Goal: Task Accomplishment & Management: Manage account settings

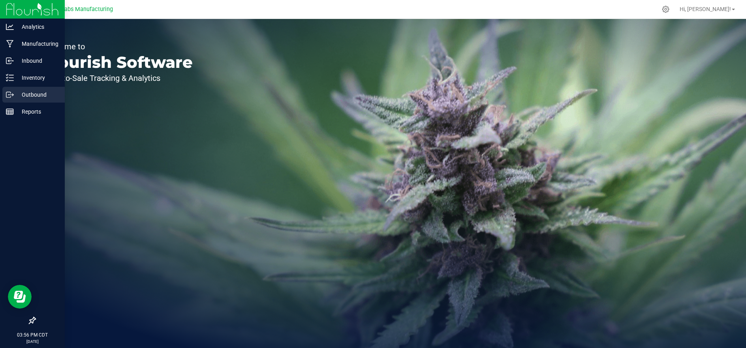
click at [25, 96] on p "Outbound" at bounding box center [37, 94] width 47 height 9
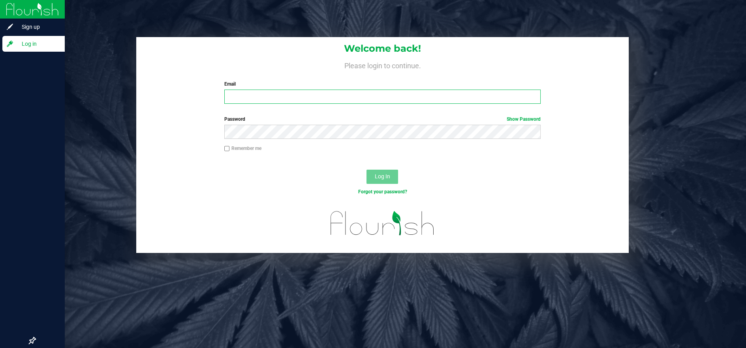
type input "[EMAIL_ADDRESS][DOMAIN_NAME]"
click at [389, 179] on span "Log In" at bounding box center [382, 176] width 15 height 6
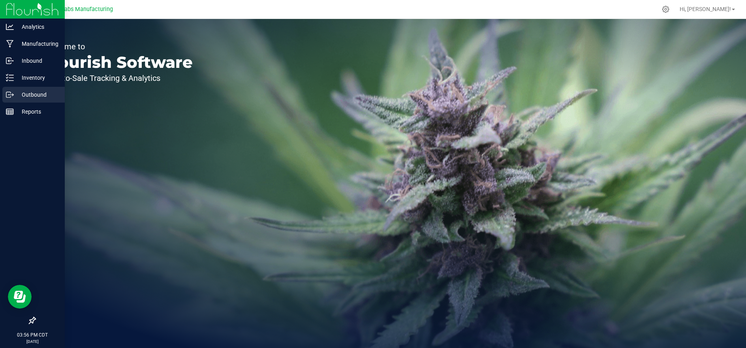
click at [10, 97] on icon at bounding box center [10, 95] width 8 height 8
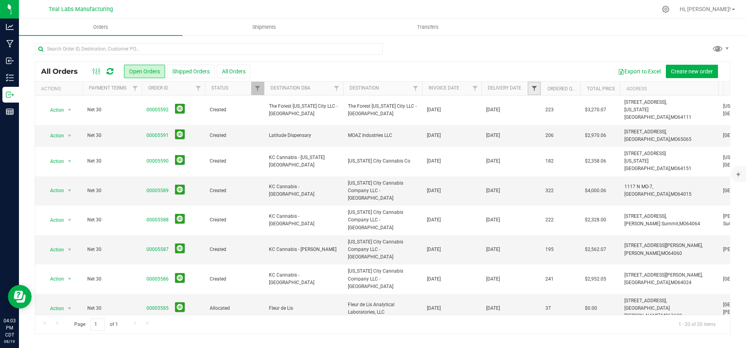
click at [535, 87] on span "Filter" at bounding box center [534, 88] width 6 height 6
click at [606, 137] on span "select" at bounding box center [607, 136] width 6 height 6
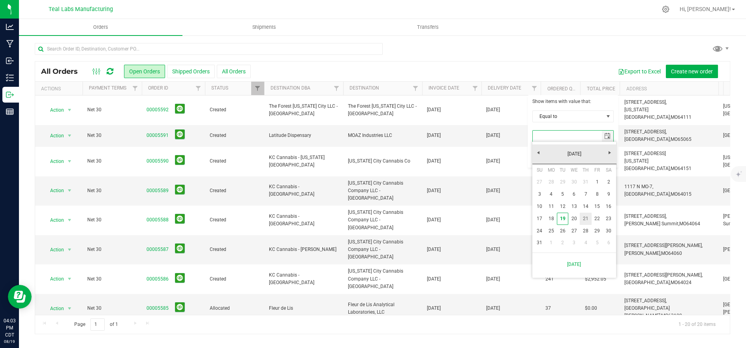
click at [586, 217] on link "21" at bounding box center [585, 219] width 11 height 12
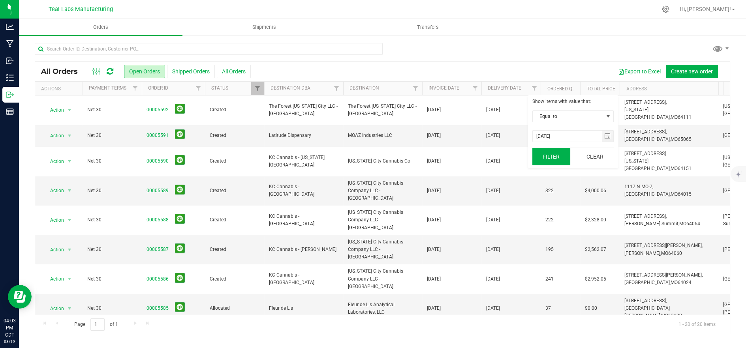
click at [543, 161] on button "Filter" at bounding box center [551, 156] width 38 height 17
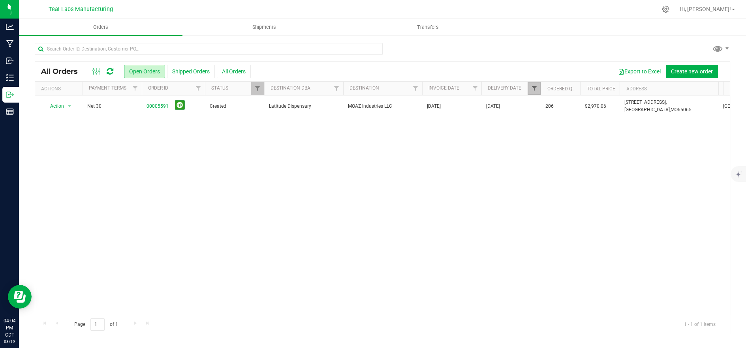
click at [532, 89] on span "Filter" at bounding box center [534, 88] width 6 height 6
click at [589, 155] on button "Clear" at bounding box center [595, 156] width 38 height 17
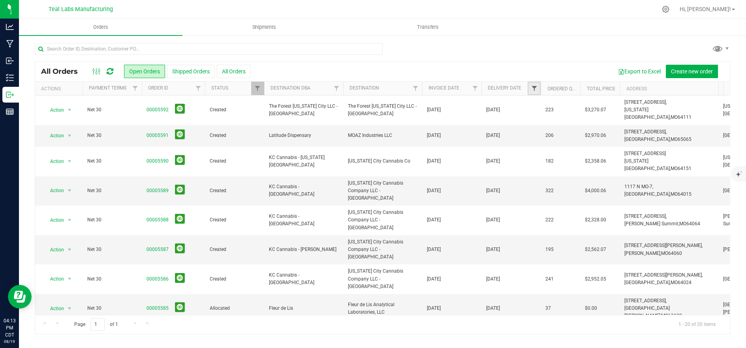
click at [533, 84] on link "Filter" at bounding box center [534, 88] width 13 height 13
click at [607, 136] on span "select" at bounding box center [607, 136] width 6 height 6
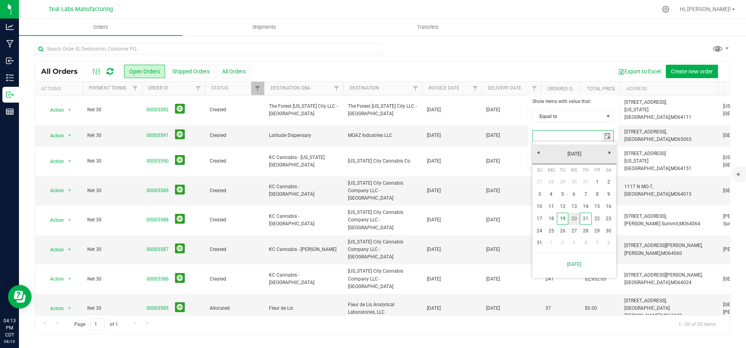
click at [574, 218] on link "20" at bounding box center [573, 219] width 11 height 12
type input "[DATE]"
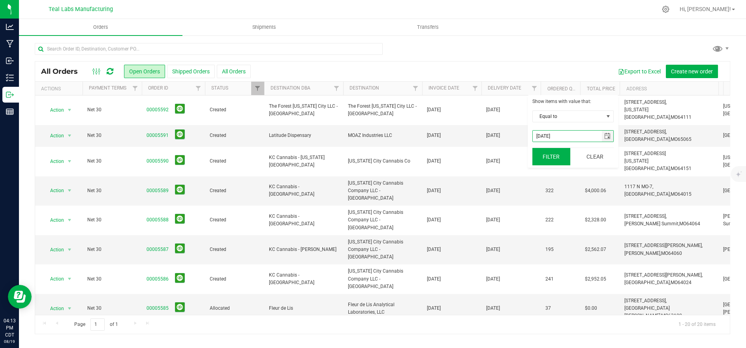
click at [559, 161] on button "Filter" at bounding box center [551, 156] width 38 height 17
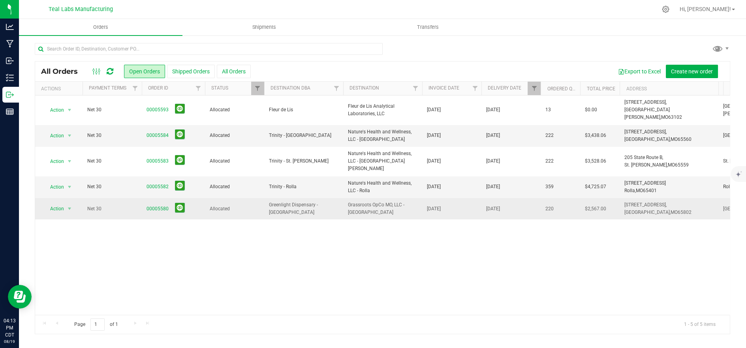
click at [406, 201] on span "Grassroots OpCo MO, LLC - [GEOGRAPHIC_DATA]" at bounding box center [382, 208] width 69 height 15
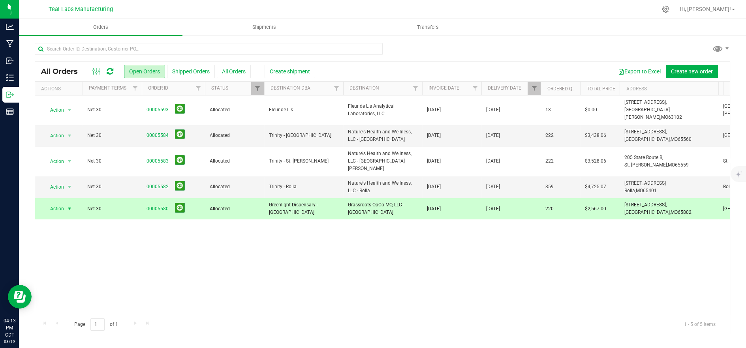
click at [586, 27] on ul "Orders Shipments Transfers" at bounding box center [392, 27] width 746 height 17
drag, startPoint x: 659, startPoint y: 174, endPoint x: 633, endPoint y: 174, distance: 26.1
click at [621, 176] on td "[STREET_ADDRESS] Rolla, [GEOGRAPHIC_DATA] 65401" at bounding box center [669, 187] width 99 height 22
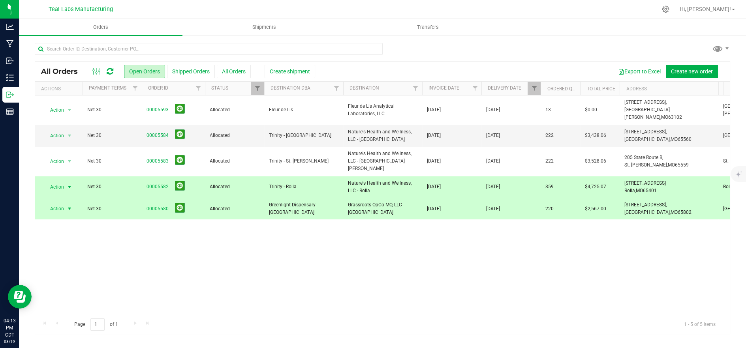
copy span "[STREET_ADDRESS]"
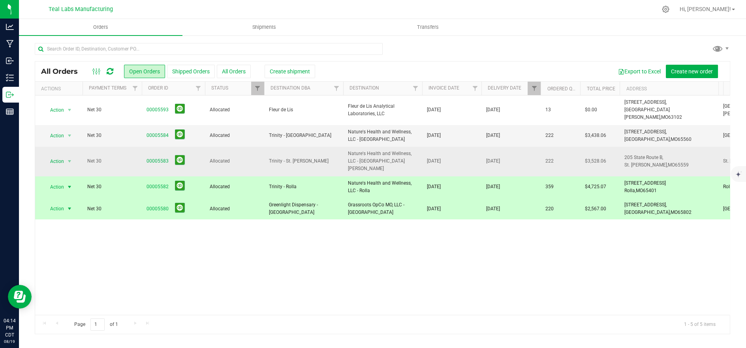
drag, startPoint x: 671, startPoint y: 155, endPoint x: 632, endPoint y: 149, distance: 39.9
click at [625, 147] on td "205 State Route B, [GEOGRAPHIC_DATA][PERSON_NAME], [GEOGRAPHIC_DATA] 65559" at bounding box center [669, 162] width 99 height 30
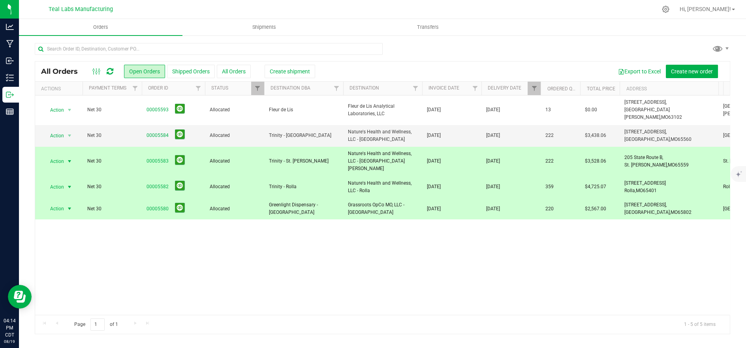
copy span "[STREET_ADDRESS][PERSON_NAME]"
drag, startPoint x: 659, startPoint y: 130, endPoint x: 618, endPoint y: 124, distance: 40.7
click at [618, 125] on tr "Action Action Cancel order Clone order Edit order Mark as fully paid Order audi…" at bounding box center [637, 136] width 1204 height 22
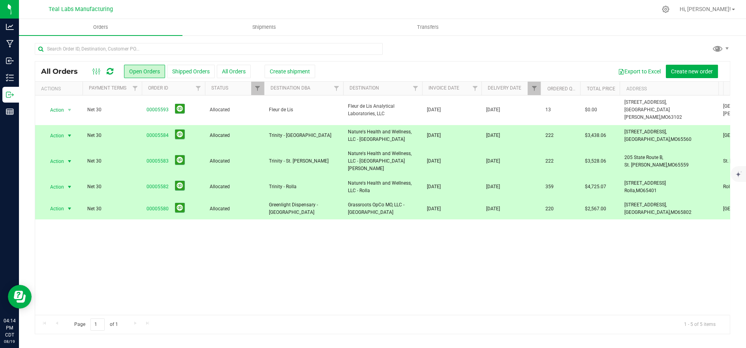
copy tr "[STREET_ADDRESS]"
click at [315, 201] on span "Greenlight Dispensary - [GEOGRAPHIC_DATA]" at bounding box center [303, 208] width 69 height 15
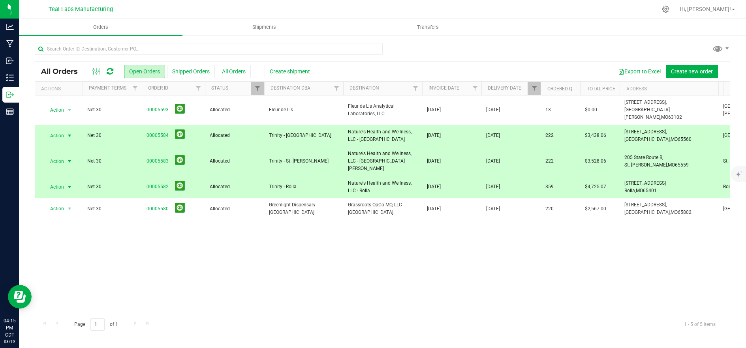
click at [312, 176] on td "Trinity - Rolla" at bounding box center [303, 187] width 79 height 22
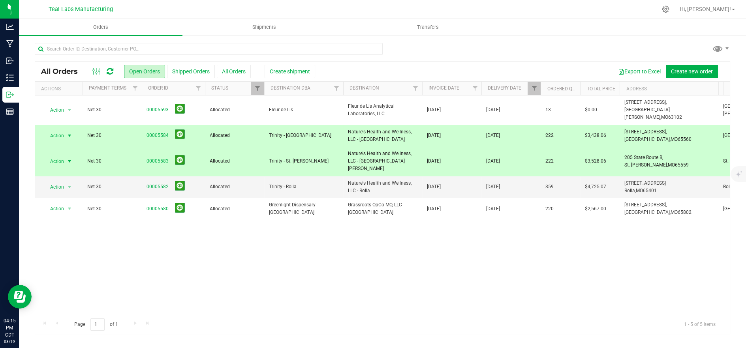
click at [312, 158] on td "Trinity - St. [PERSON_NAME]" at bounding box center [303, 162] width 79 height 30
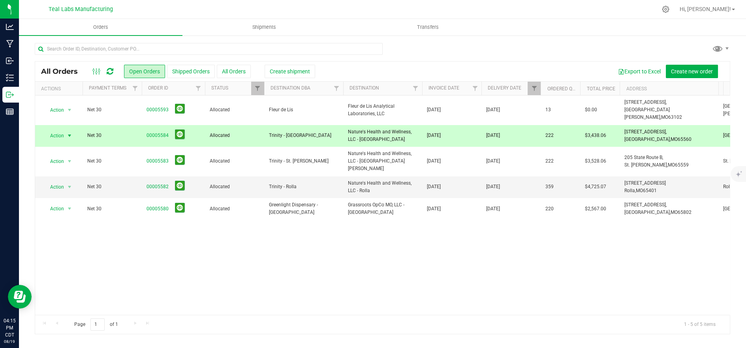
click at [321, 132] on span "Trinity - [GEOGRAPHIC_DATA]" at bounding box center [303, 136] width 69 height 8
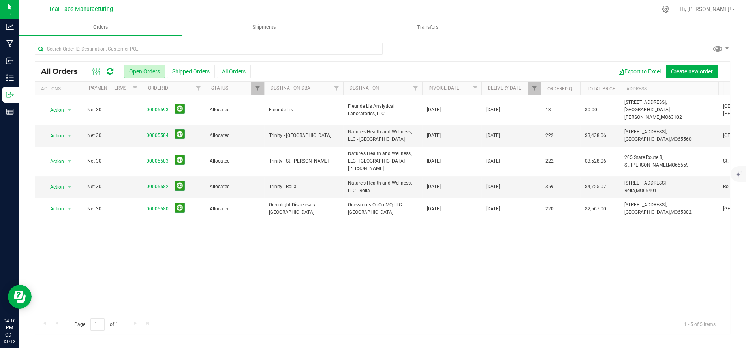
drag, startPoint x: 482, startPoint y: 52, endPoint x: 467, endPoint y: 66, distance: 20.9
click at [482, 52] on div at bounding box center [382, 52] width 695 height 18
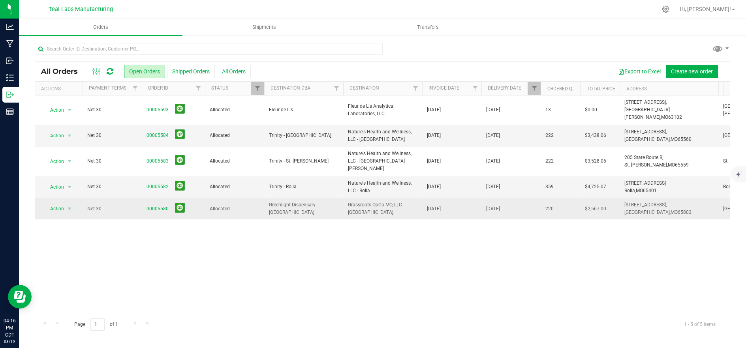
click at [286, 201] on span "Greenlight Dispensary - [GEOGRAPHIC_DATA]" at bounding box center [303, 208] width 69 height 15
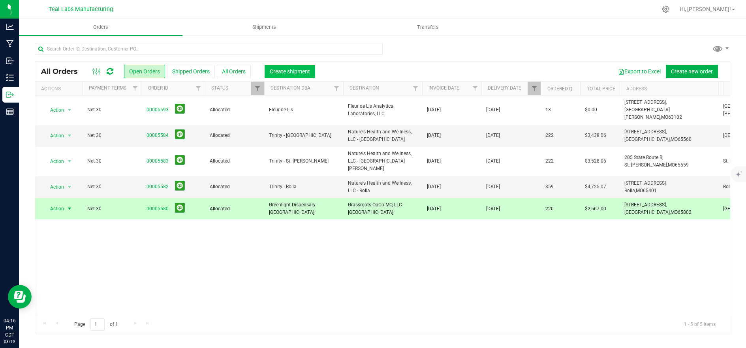
click at [289, 71] on span "Create shipment" at bounding box center [290, 71] width 40 height 6
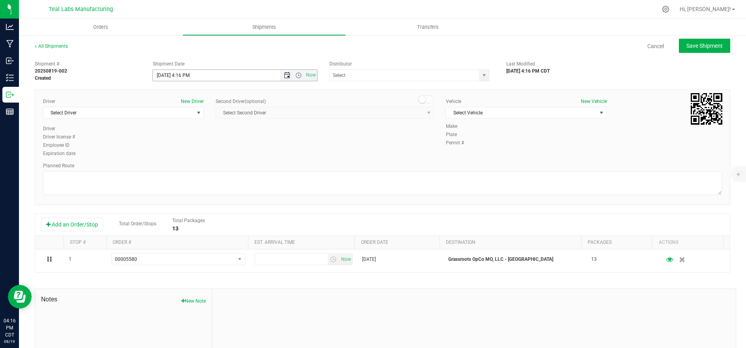
click at [284, 73] on span "Open the date view" at bounding box center [287, 75] width 6 height 6
drag, startPoint x: 193, startPoint y: 151, endPoint x: 196, endPoint y: 156, distance: 5.6
click at [193, 152] on link "20" at bounding box center [193, 156] width 11 height 12
click at [295, 77] on span "Open the time view" at bounding box center [298, 75] width 6 height 6
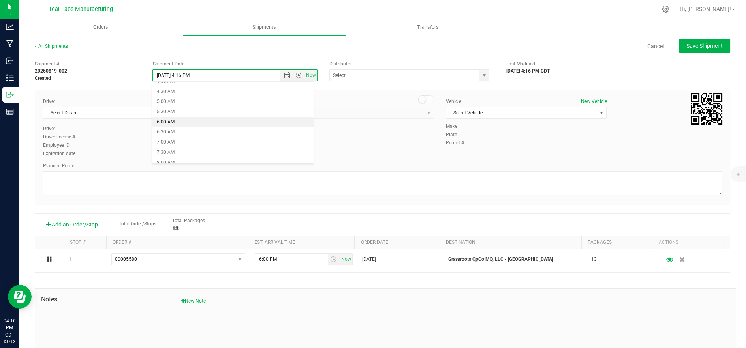
click at [228, 122] on li "6:00 AM" at bounding box center [233, 122] width 162 height 10
type input "[DATE] 6:00 AM"
click at [147, 117] on span "Select Driver" at bounding box center [118, 112] width 150 height 11
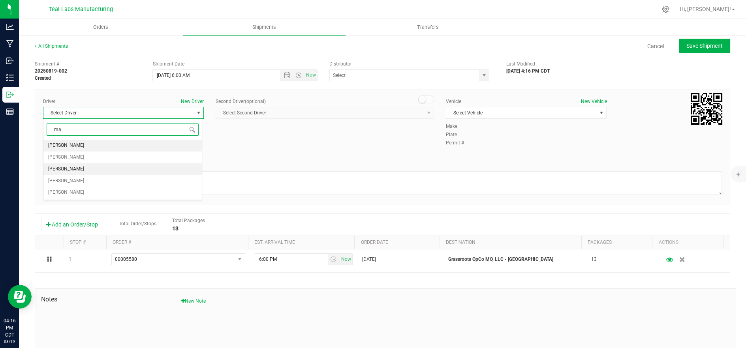
click at [102, 166] on li "[PERSON_NAME]" at bounding box center [122, 169] width 158 height 12
type input "ma"
click at [469, 113] on span "Select Vehicle" at bounding box center [521, 112] width 150 height 11
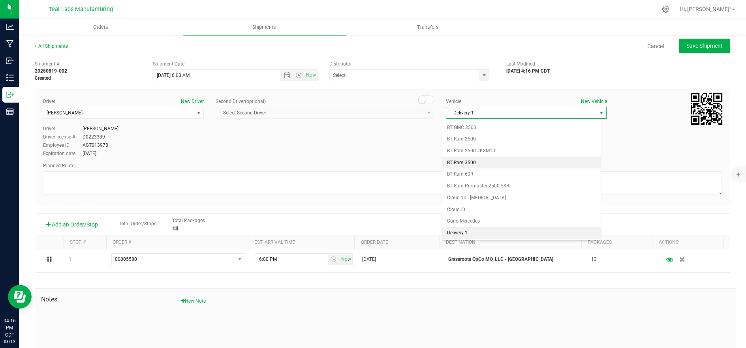
scroll to position [209, 0]
click at [472, 229] on li "Delivery 2" at bounding box center [521, 234] width 158 height 12
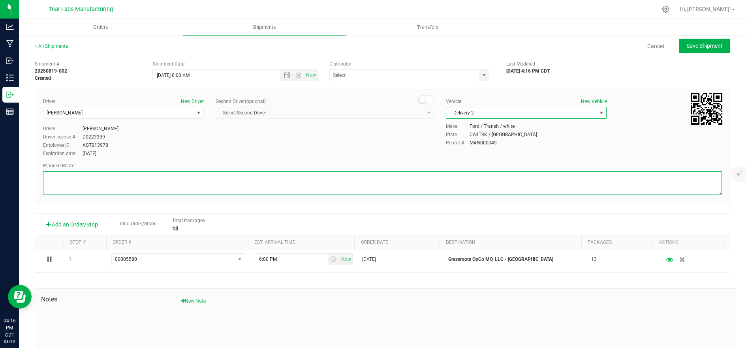
click at [394, 184] on textarea at bounding box center [382, 183] width 679 height 24
paste textarea "[STREET_ADDRESS][GEOGRAPHIC_DATA] northwest on [GEOGRAPHIC_DATA]. Go for 0.4 mi…"
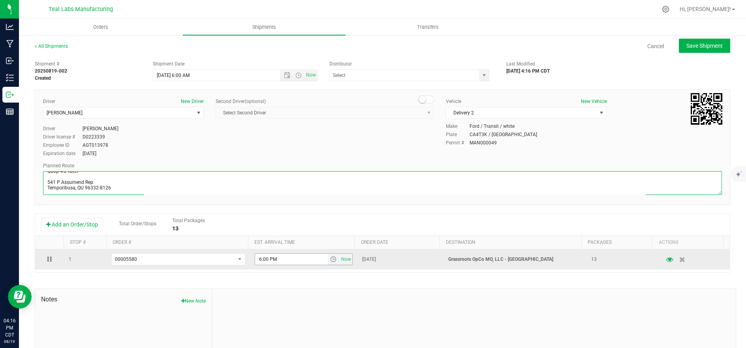
type textarea "[STREET_ADDRESS][GEOGRAPHIC_DATA] northwest on [GEOGRAPHIC_DATA]. Go for 0.4 mi…"
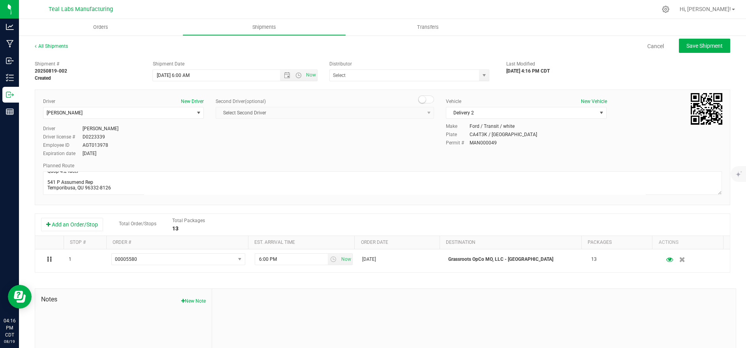
click at [591, 69] on div "[DATE] 4:16 PM CDT" at bounding box center [559, 71] width 106 height 7
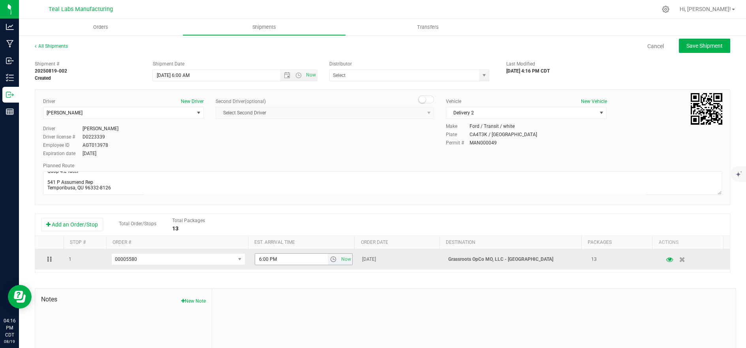
click at [330, 261] on span "select" at bounding box center [333, 259] width 6 height 6
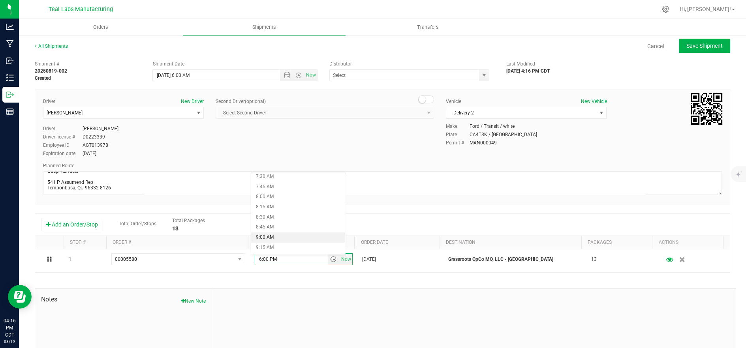
scroll to position [351, 0]
click at [287, 223] on li "9:45 AM" at bounding box center [298, 224] width 94 height 10
click at [704, 43] on span "Save Shipment" at bounding box center [704, 46] width 36 height 6
type input "[DATE] 11:00 AM"
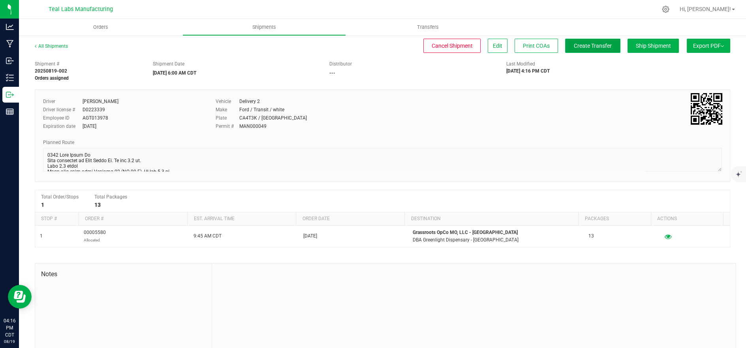
click at [591, 47] on span "Create Transfer" at bounding box center [593, 46] width 38 height 6
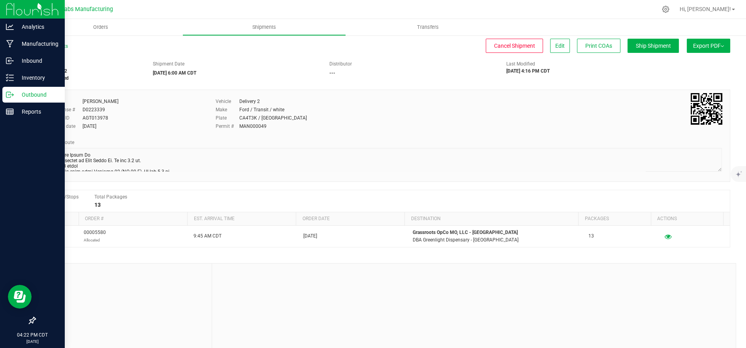
click at [14, 94] on p "Outbound" at bounding box center [37, 94] width 47 height 9
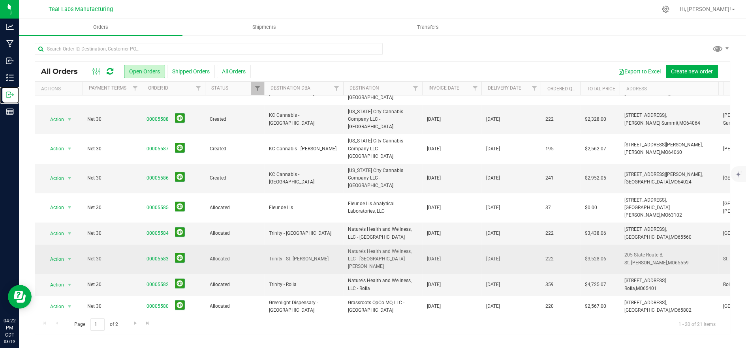
scroll to position [131, 0]
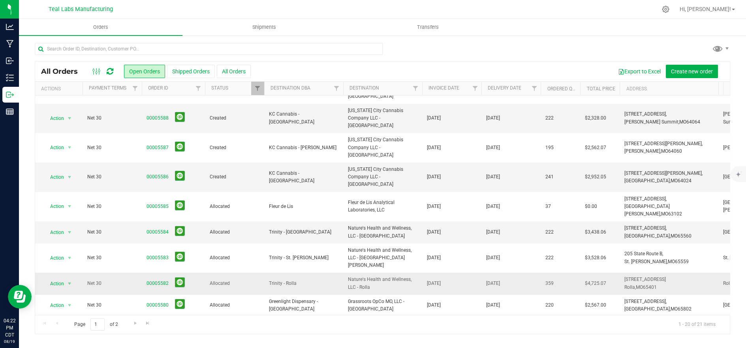
click at [210, 280] on span "Allocated" at bounding box center [235, 284] width 50 height 8
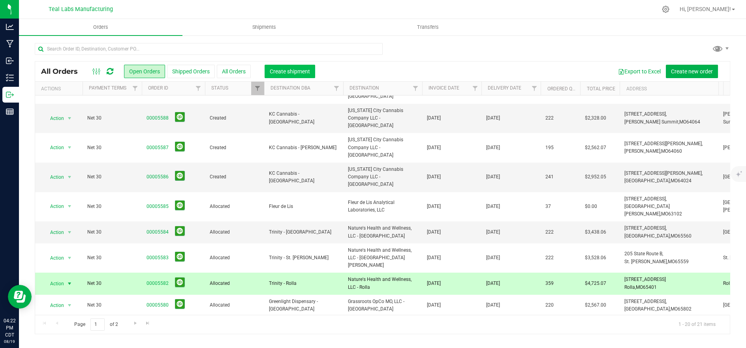
click at [274, 71] on span "Create shipment" at bounding box center [290, 71] width 40 height 6
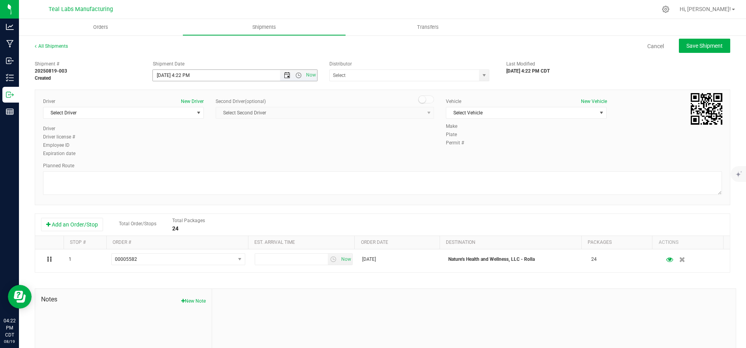
click at [285, 73] on span "Open the date view" at bounding box center [287, 75] width 6 height 6
click at [194, 155] on link "20" at bounding box center [193, 156] width 11 height 12
click at [296, 75] on span "Open the time view" at bounding box center [298, 75] width 6 height 6
click at [205, 131] on li "6:30 AM" at bounding box center [233, 132] width 162 height 10
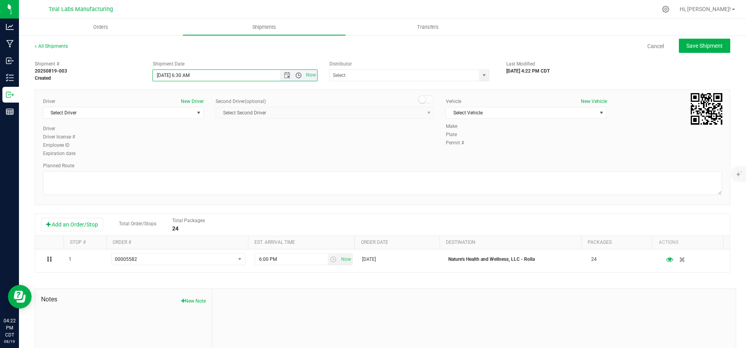
click at [297, 77] on span "Open the time view" at bounding box center [298, 75] width 6 height 6
click at [211, 120] on li "6:00 AM" at bounding box center [233, 122] width 162 height 10
type input "[DATE] 6:00 AM"
click at [150, 113] on span "Select Driver" at bounding box center [118, 112] width 150 height 11
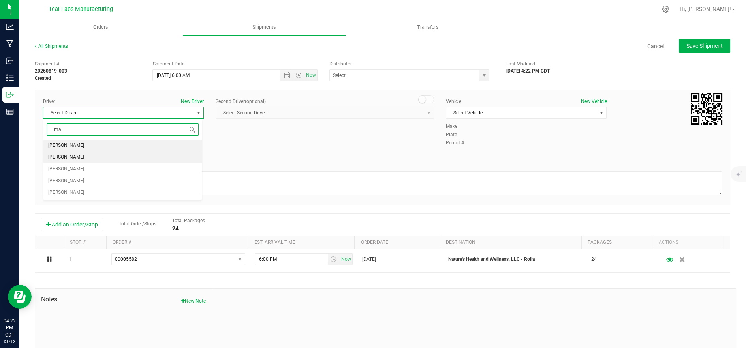
click at [110, 159] on li "[PERSON_NAME]" at bounding box center [122, 158] width 158 height 12
type input "ma"
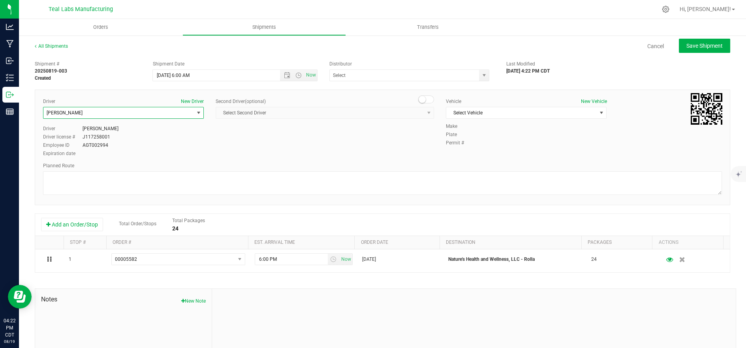
click at [131, 117] on span "[PERSON_NAME]" at bounding box center [118, 112] width 150 height 11
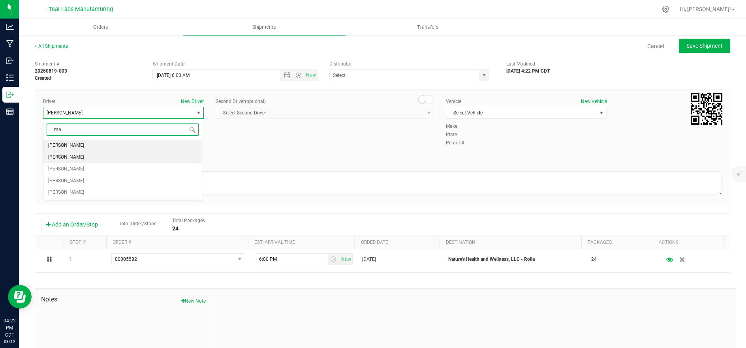
scroll to position [0, 0]
click at [102, 169] on li "[PERSON_NAME]" at bounding box center [122, 169] width 158 height 12
type input "ma"
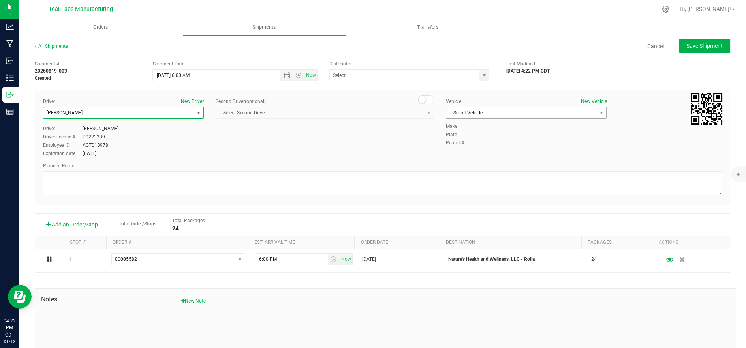
drag, startPoint x: 480, startPoint y: 123, endPoint x: 482, endPoint y: 115, distance: 8.7
click at [480, 123] on div "Make" at bounding box center [584, 126] width 276 height 7
click at [482, 115] on span "Select Vehicle" at bounding box center [521, 112] width 150 height 11
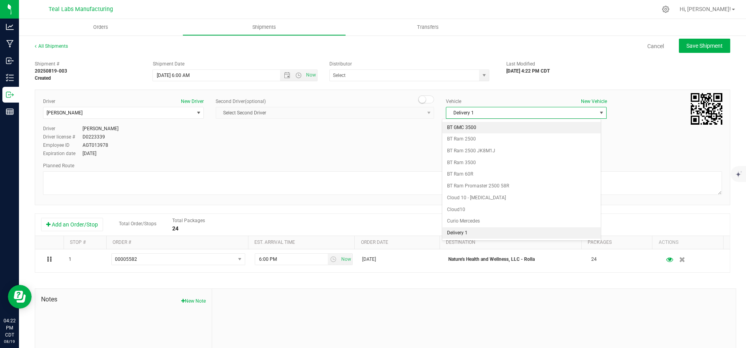
scroll to position [209, 0]
drag, startPoint x: 484, startPoint y: 234, endPoint x: 479, endPoint y: 233, distance: 4.9
click at [483, 233] on li "Delivery 2" at bounding box center [521, 234] width 158 height 12
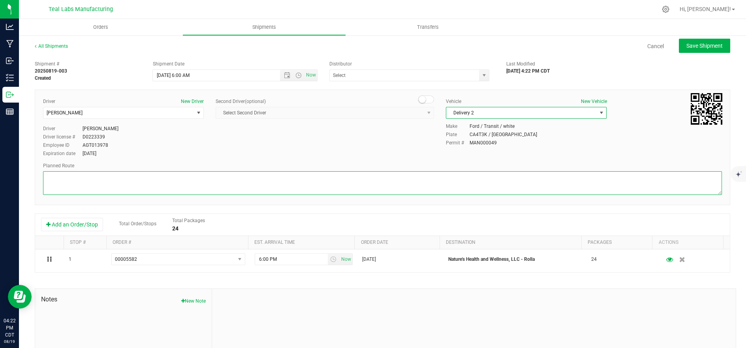
click at [359, 180] on textarea at bounding box center [382, 183] width 679 height 24
click at [415, 176] on textarea at bounding box center [382, 183] width 679 height 24
paste textarea "[STREET_ADDRESS][GEOGRAPHIC_DATA] northwest on [GEOGRAPHIC_DATA]. Go for 0.4 mi…"
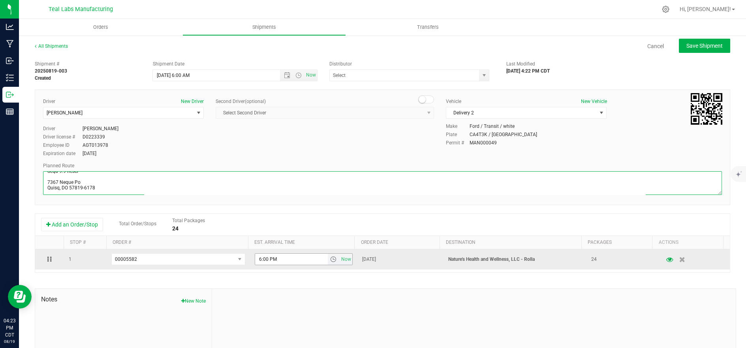
click at [330, 260] on span "select" at bounding box center [333, 259] width 6 height 6
type textarea "[STREET_ADDRESS][GEOGRAPHIC_DATA] northwest on [GEOGRAPHIC_DATA]. Go for 0.4 mi…"
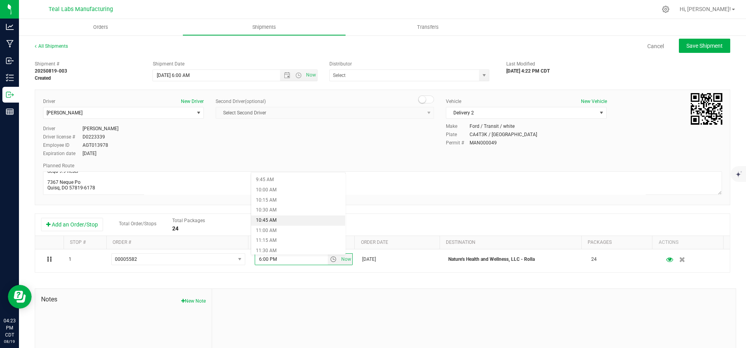
scroll to position [439, 0]
click at [295, 228] on li "12:00 PM" at bounding box center [298, 228] width 94 height 10
click at [697, 47] on span "Save Shipment" at bounding box center [704, 46] width 36 height 6
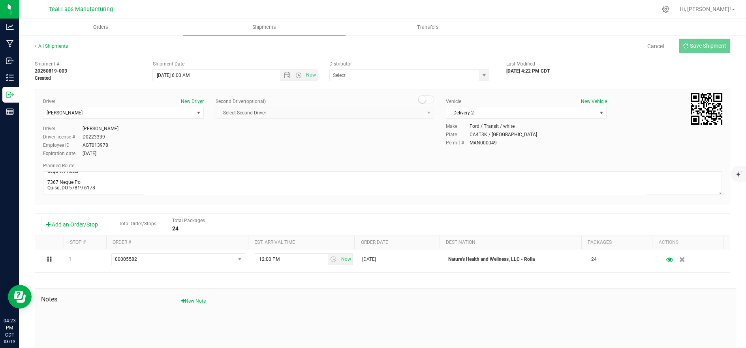
type input "[DATE] 11:00 AM"
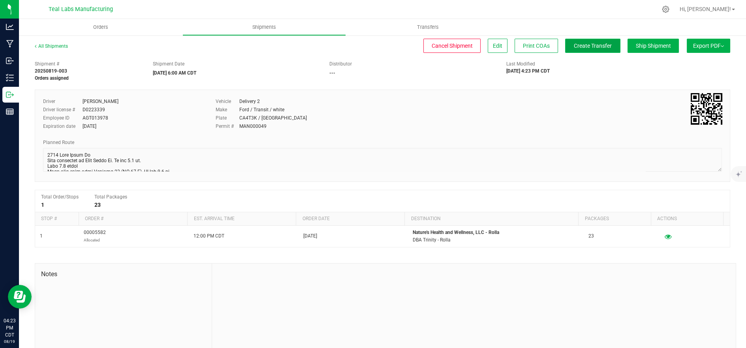
drag, startPoint x: 599, startPoint y: 49, endPoint x: 592, endPoint y: 44, distance: 8.0
click at [597, 48] on span "Create Transfer" at bounding box center [593, 46] width 38 height 6
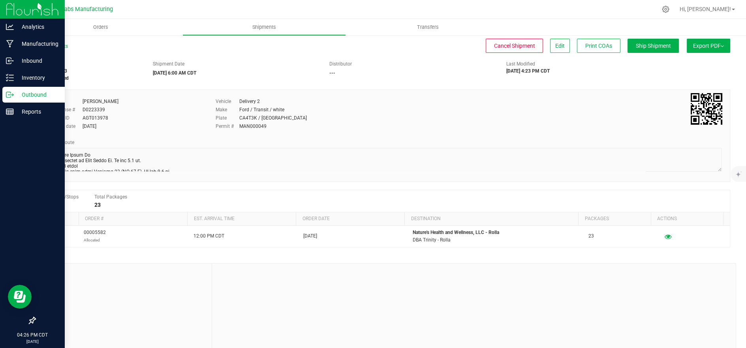
click at [11, 99] on div "Outbound" at bounding box center [33, 95] width 62 height 16
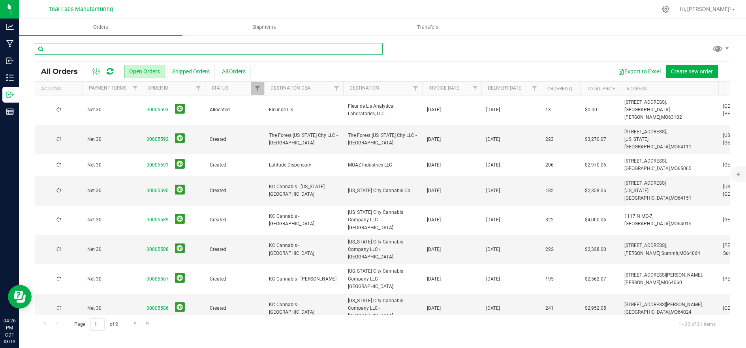
click at [136, 50] on input "text" at bounding box center [209, 49] width 348 height 12
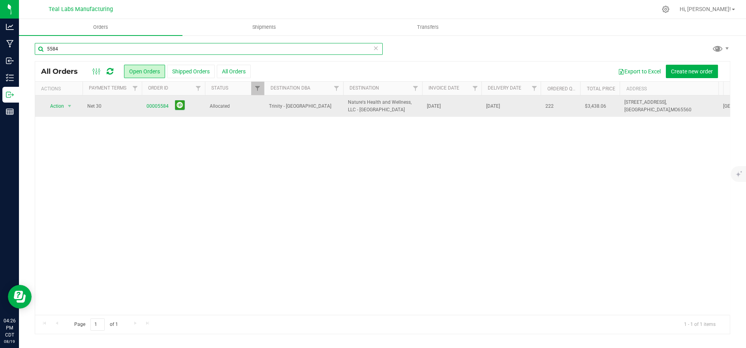
type input "5584"
click at [254, 111] on td "Allocated" at bounding box center [234, 106] width 59 height 21
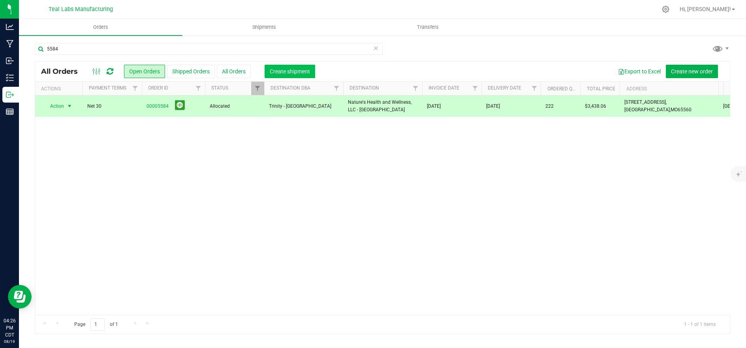
click at [283, 69] on span "Create shipment" at bounding box center [290, 71] width 40 height 6
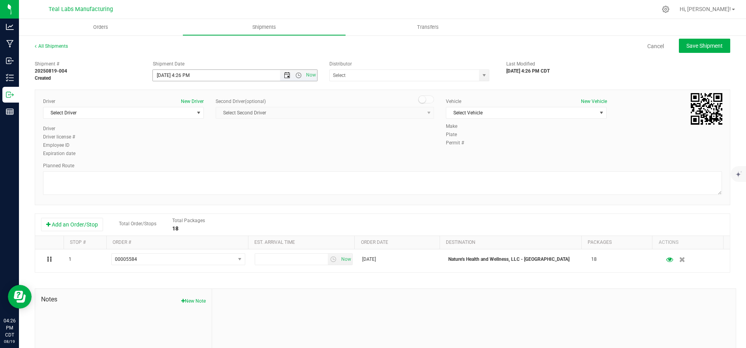
click at [284, 78] on span "Open the date view" at bounding box center [287, 75] width 6 height 6
click at [192, 158] on link "20" at bounding box center [193, 156] width 11 height 12
click at [297, 76] on span "Open the time view" at bounding box center [298, 75] width 6 height 6
click at [225, 120] on li "6:00 AM" at bounding box center [233, 122] width 162 height 10
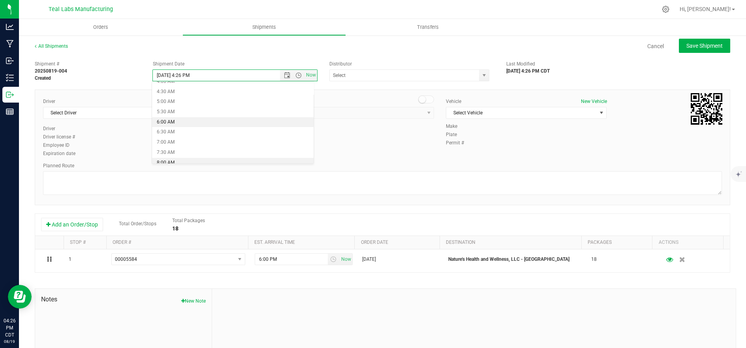
type input "[DATE] 6:00 AM"
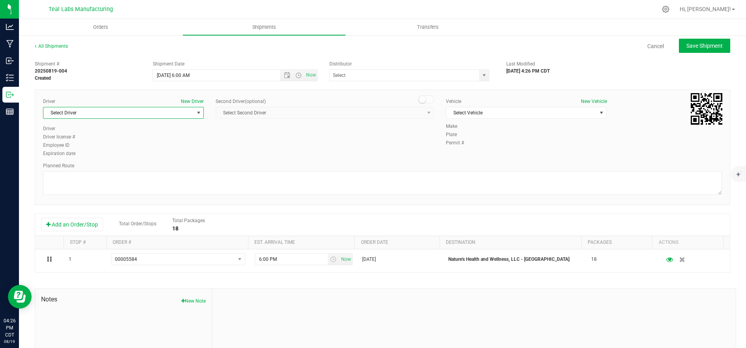
click at [148, 116] on span "Select Driver" at bounding box center [118, 112] width 150 height 11
click at [86, 170] on li "[PERSON_NAME]" at bounding box center [122, 169] width 158 height 12
type input "ma"
click at [497, 110] on span "Select Vehicle" at bounding box center [521, 112] width 150 height 11
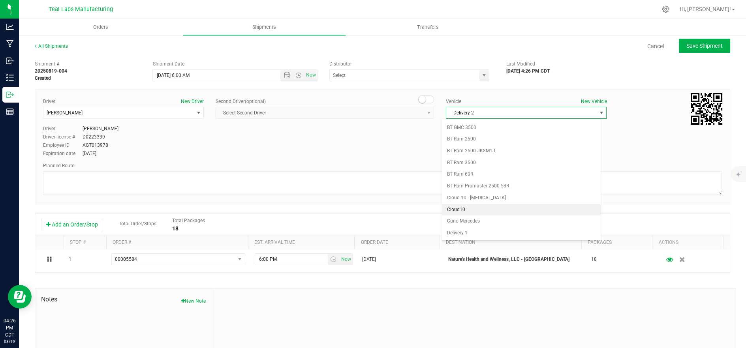
scroll to position [209, 0]
click at [487, 233] on li "Delivery 2" at bounding box center [521, 234] width 158 height 12
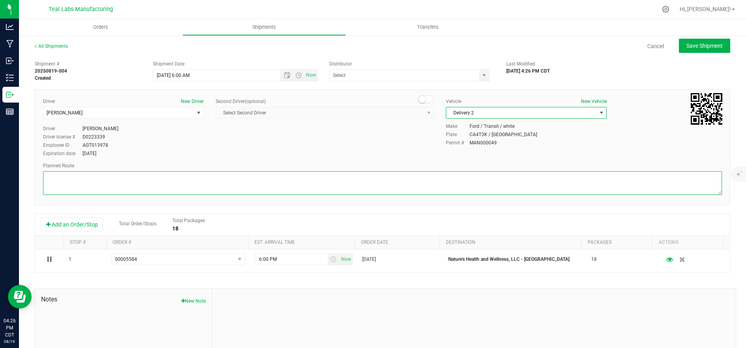
click at [370, 179] on textarea at bounding box center [382, 183] width 679 height 24
click at [419, 176] on textarea at bounding box center [382, 183] width 679 height 24
paste textarea "[STREET_ADDRESS][GEOGRAPHIC_DATA] northwest on [GEOGRAPHIC_DATA]. Go for 0.4 mi…"
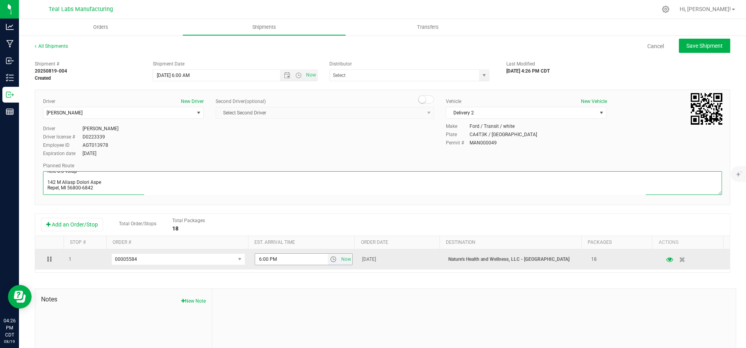
click at [330, 261] on span "select" at bounding box center [333, 259] width 6 height 6
type textarea "[STREET_ADDRESS][GEOGRAPHIC_DATA] northwest on [GEOGRAPHIC_DATA]. Go for 0.4 mi…"
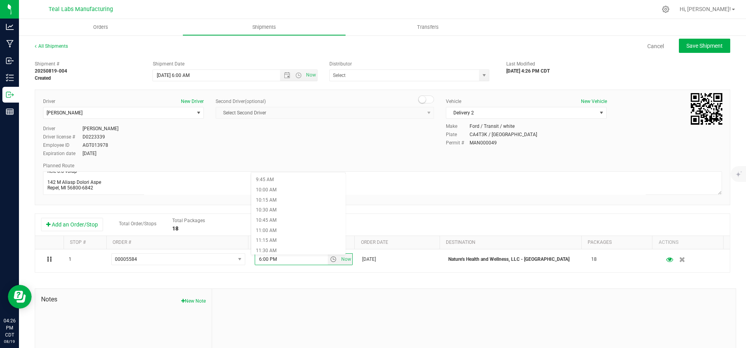
scroll to position [482, 0]
click at [287, 225] on li "1:00 PM" at bounding box center [298, 224] width 94 height 10
click at [686, 47] on span "Save Shipment" at bounding box center [704, 46] width 36 height 6
type input "[DATE] 11:00 AM"
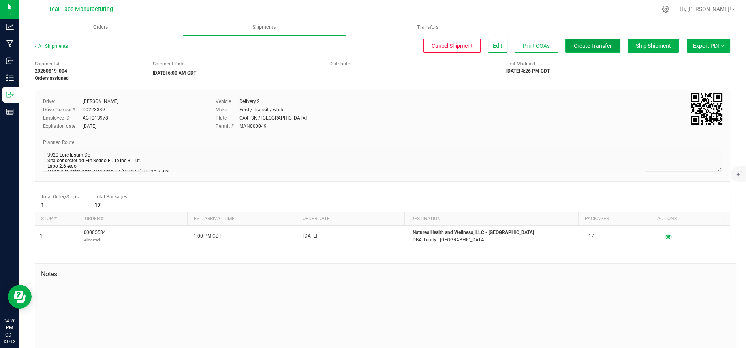
click at [586, 44] on span "Create Transfer" at bounding box center [593, 46] width 38 height 6
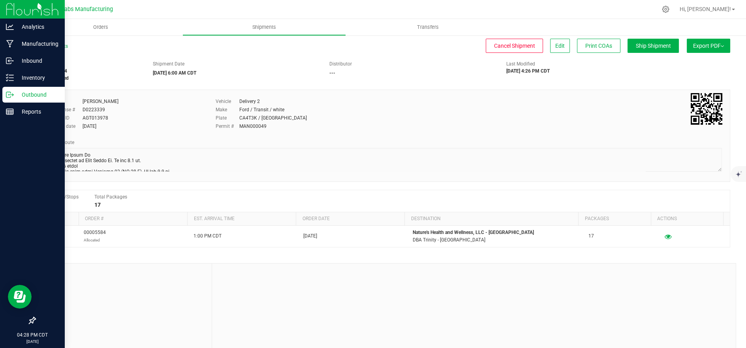
click at [14, 95] on p "Outbound" at bounding box center [37, 94] width 47 height 9
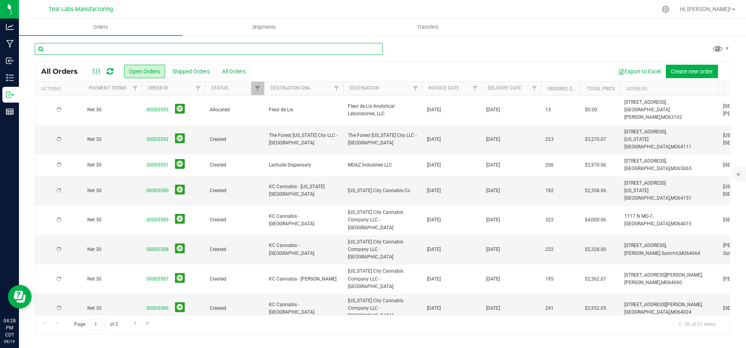
click at [151, 50] on input "text" at bounding box center [209, 49] width 348 height 12
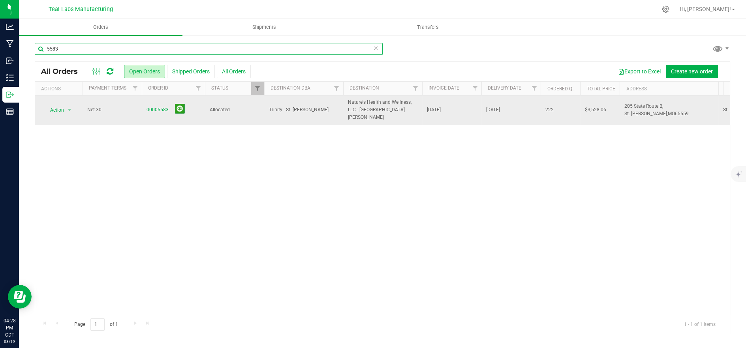
type input "5583"
click at [251, 107] on span "Allocated" at bounding box center [235, 110] width 50 height 8
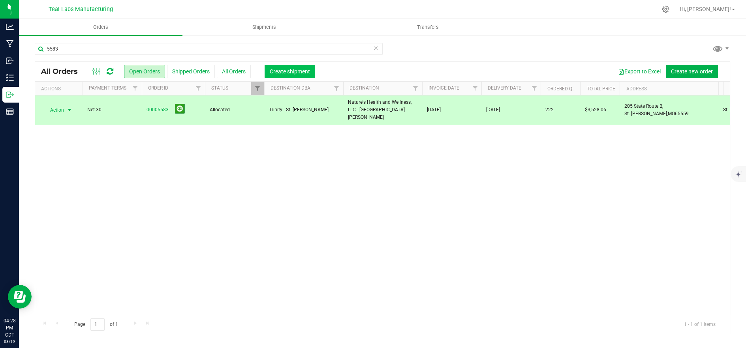
click at [289, 71] on span "Create shipment" at bounding box center [290, 71] width 40 height 6
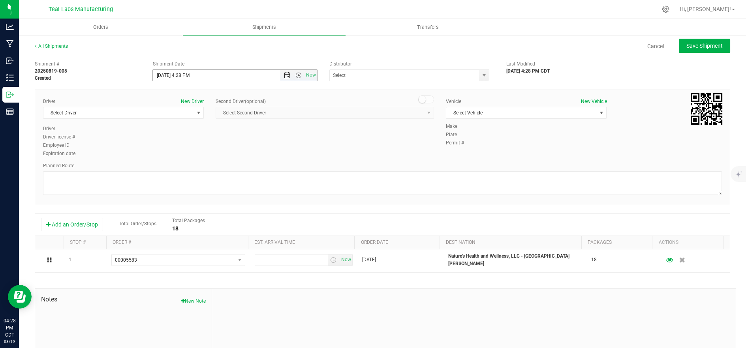
click at [286, 75] on span "Open the date view" at bounding box center [287, 75] width 6 height 6
click at [193, 156] on link "20" at bounding box center [193, 156] width 11 height 12
click at [295, 77] on span "Open the time view" at bounding box center [298, 75] width 6 height 6
click at [186, 123] on li "6:00 AM" at bounding box center [233, 122] width 162 height 10
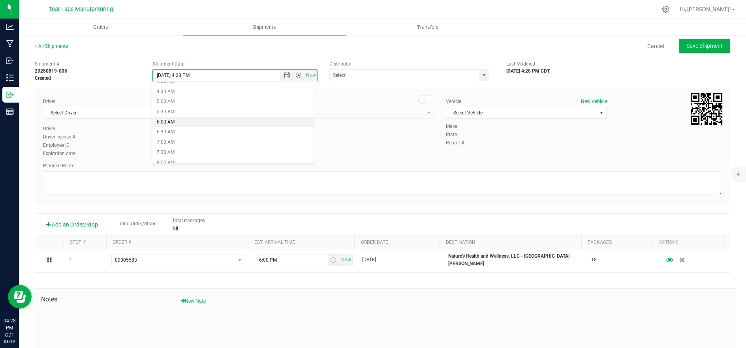
type input "[DATE] 6:00 AM"
click at [112, 108] on span "Select Driver" at bounding box center [118, 112] width 150 height 11
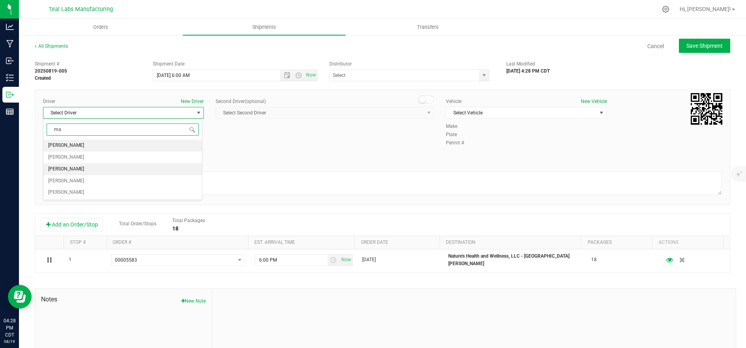
click at [118, 167] on li "[PERSON_NAME]" at bounding box center [122, 169] width 158 height 12
type input "ma"
click at [505, 113] on span "Select Vehicle" at bounding box center [521, 112] width 150 height 11
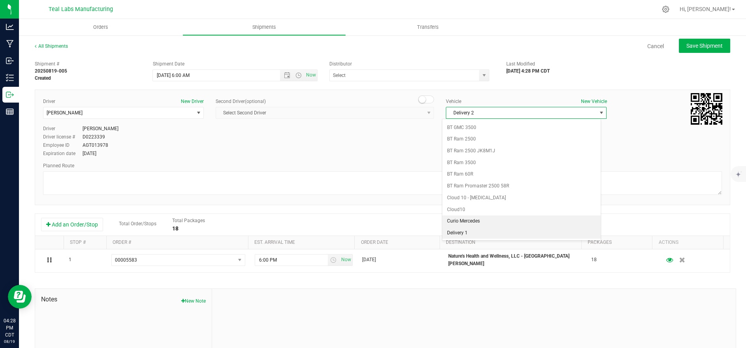
scroll to position [209, 0]
click at [503, 233] on li "Delivery 2" at bounding box center [521, 234] width 158 height 12
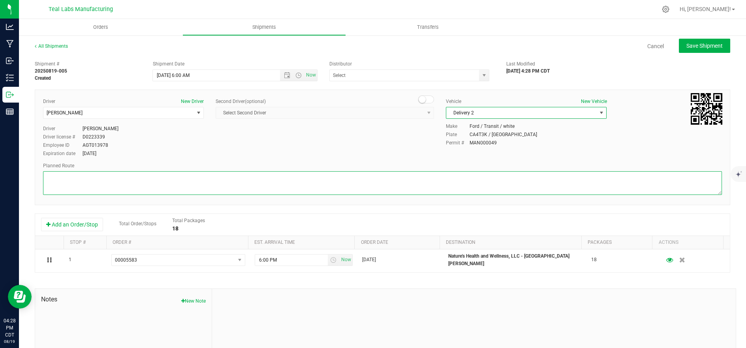
click at [377, 187] on textarea at bounding box center [382, 183] width 679 height 24
click at [444, 178] on textarea at bounding box center [382, 183] width 679 height 24
paste textarea "[STREET_ADDRESS][GEOGRAPHIC_DATA] northwest on [GEOGRAPHIC_DATA]. Go for 0.4 mi…"
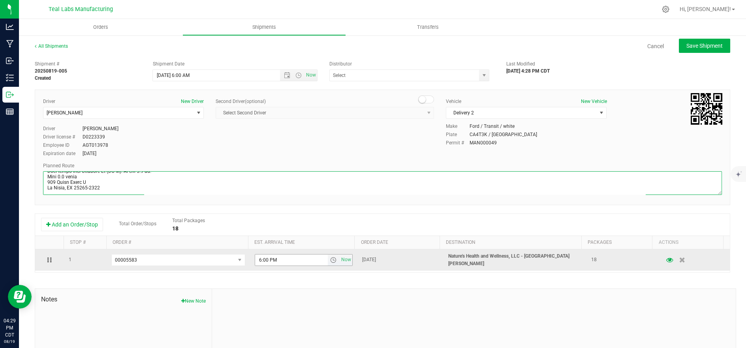
click at [330, 259] on span "select" at bounding box center [333, 260] width 6 height 6
type textarea "[STREET_ADDRESS][GEOGRAPHIC_DATA] northwest on [GEOGRAPHIC_DATA]. Go for 0.4 mi…"
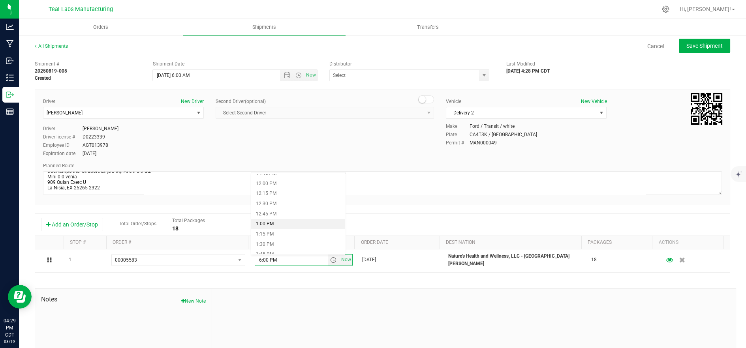
scroll to position [526, 0]
click at [299, 218] on li "2:00 PM" at bounding box center [298, 221] width 94 height 10
click at [692, 44] on span "Save Shipment" at bounding box center [704, 46] width 36 height 6
type input "[DATE] 11:00 AM"
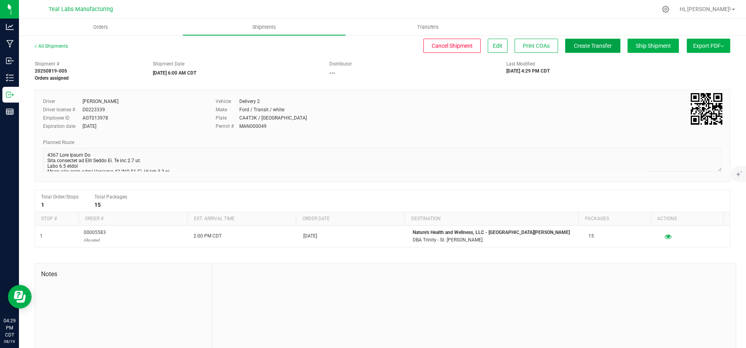
click at [574, 46] on span "Create Transfer" at bounding box center [593, 46] width 38 height 6
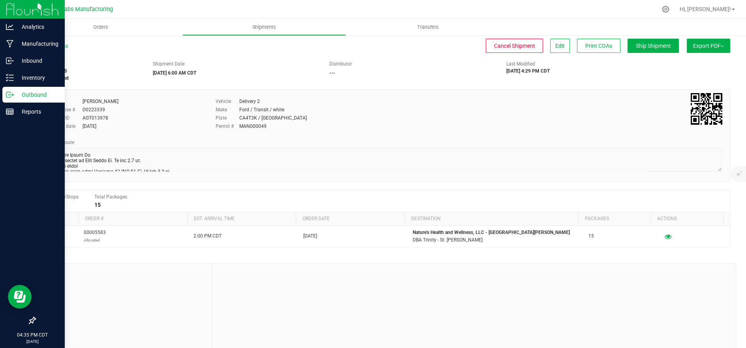
click at [11, 94] on icon at bounding box center [10, 95] width 8 height 8
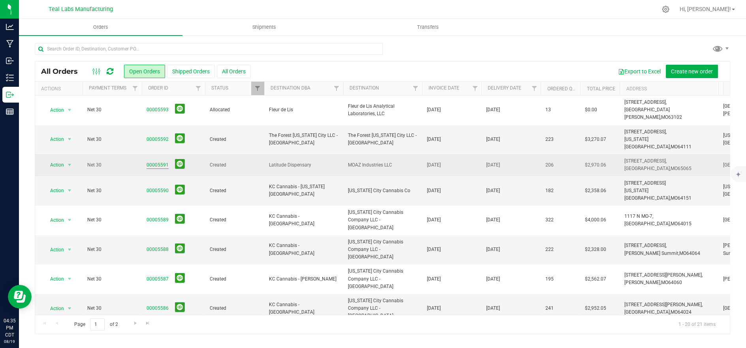
click at [158, 161] on link "00005591" at bounding box center [157, 165] width 22 height 8
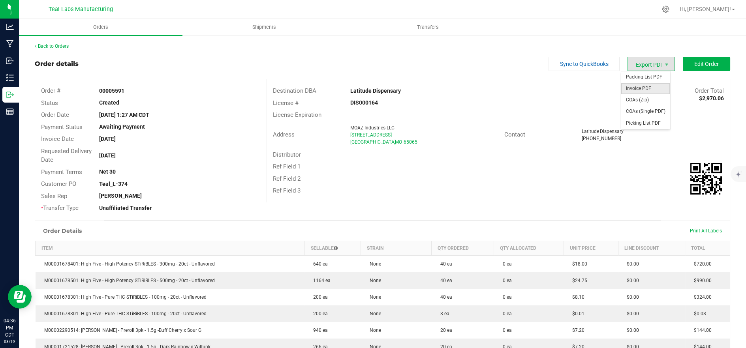
click at [649, 87] on span "Invoice PDF" at bounding box center [645, 88] width 49 height 11
click at [698, 66] on span "Edit Order" at bounding box center [706, 64] width 24 height 6
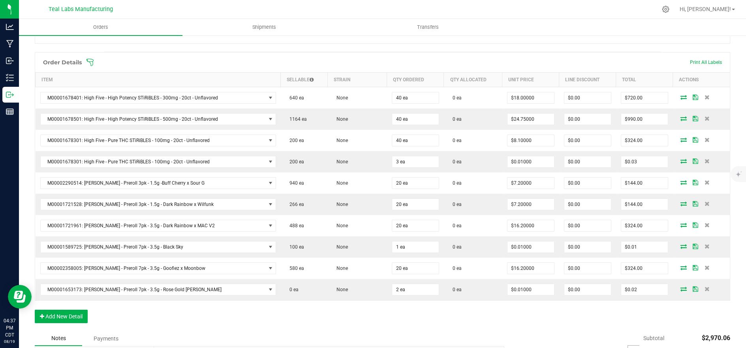
scroll to position [219, 0]
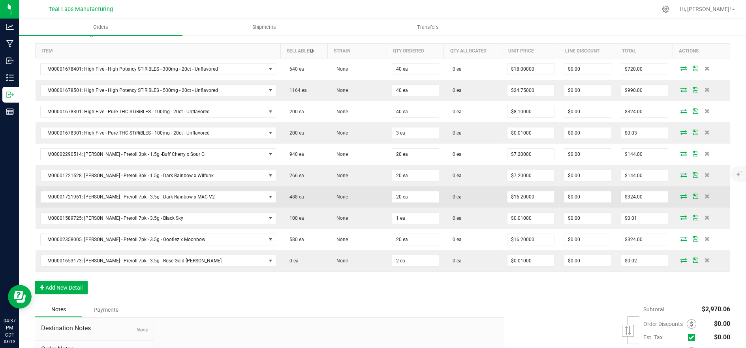
click at [680, 195] on icon at bounding box center [683, 196] width 6 height 5
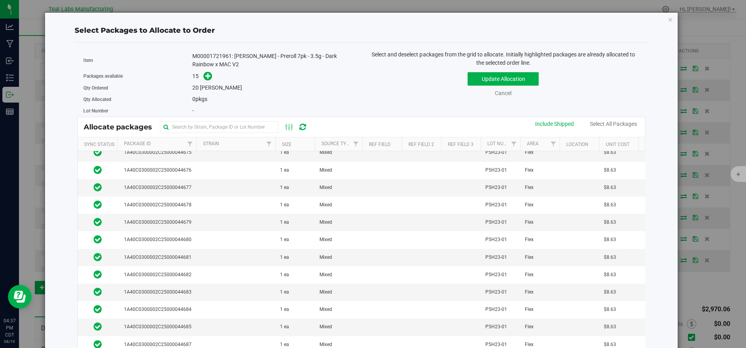
scroll to position [0, 0]
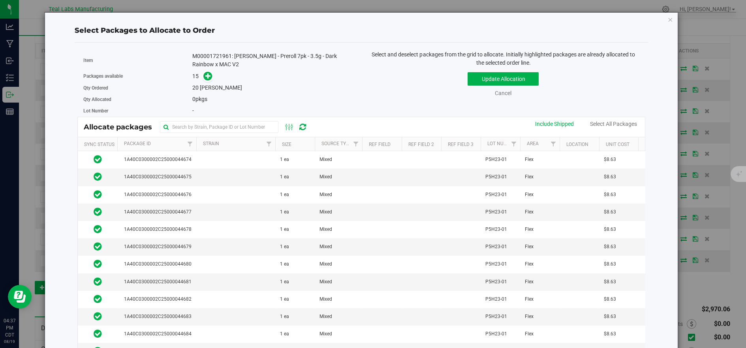
click at [498, 97] on div "Cancel" at bounding box center [503, 93] width 54 height 8
click at [500, 91] on link "Cancel" at bounding box center [503, 93] width 17 height 6
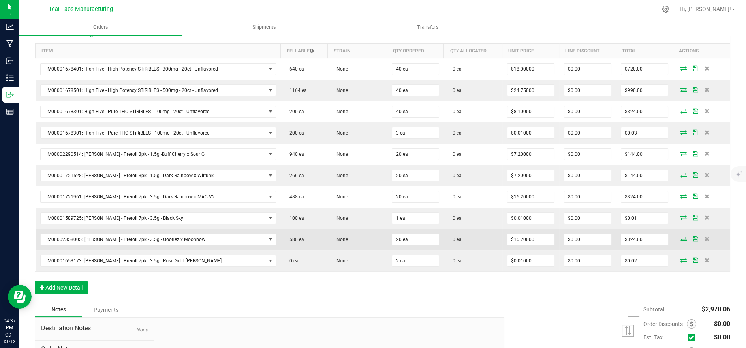
click at [680, 238] on icon at bounding box center [683, 239] width 6 height 5
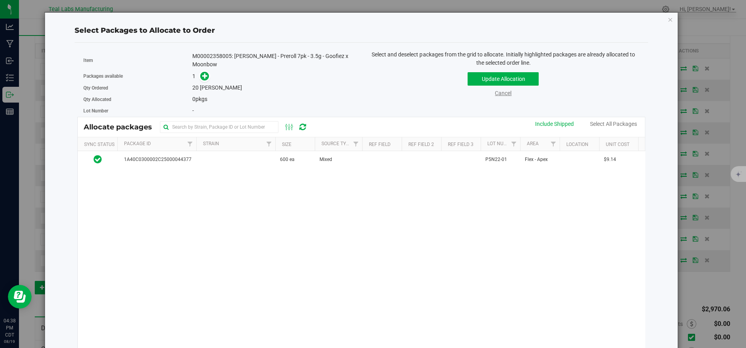
click at [500, 93] on link "Cancel" at bounding box center [503, 93] width 17 height 6
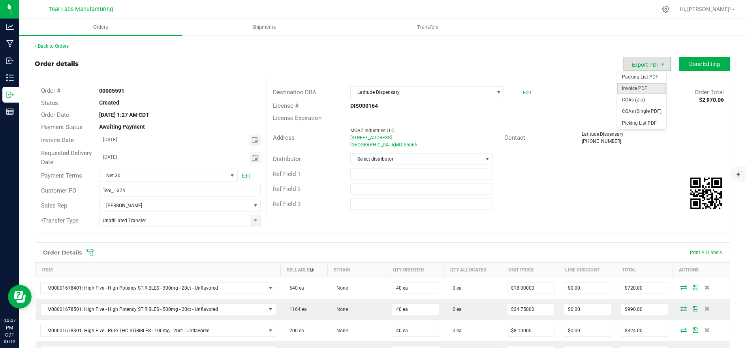
click at [640, 88] on span "Invoice PDF" at bounding box center [641, 88] width 49 height 11
